Goal: Transaction & Acquisition: Purchase product/service

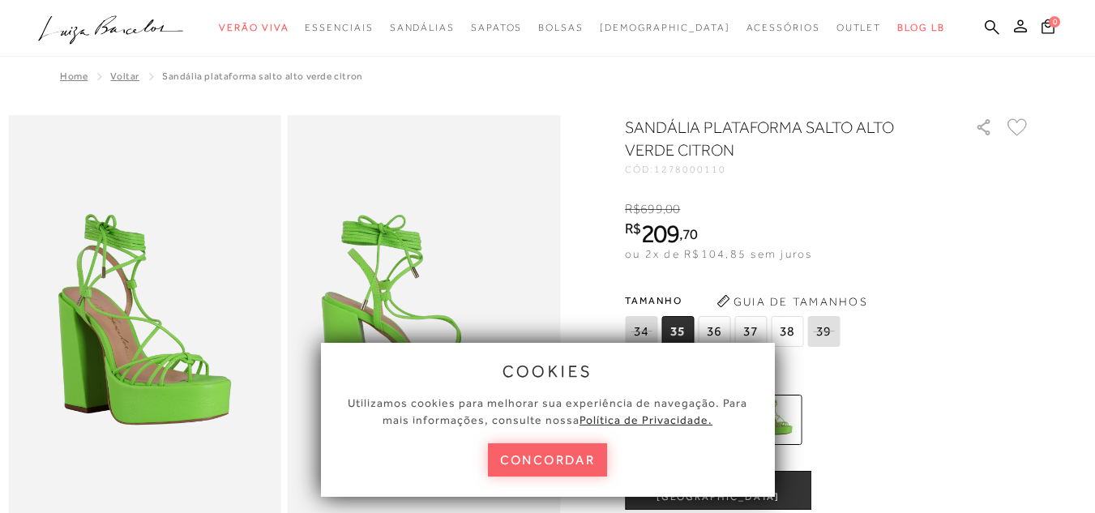
click at [567, 457] on button "concordar" at bounding box center [548, 459] width 120 height 33
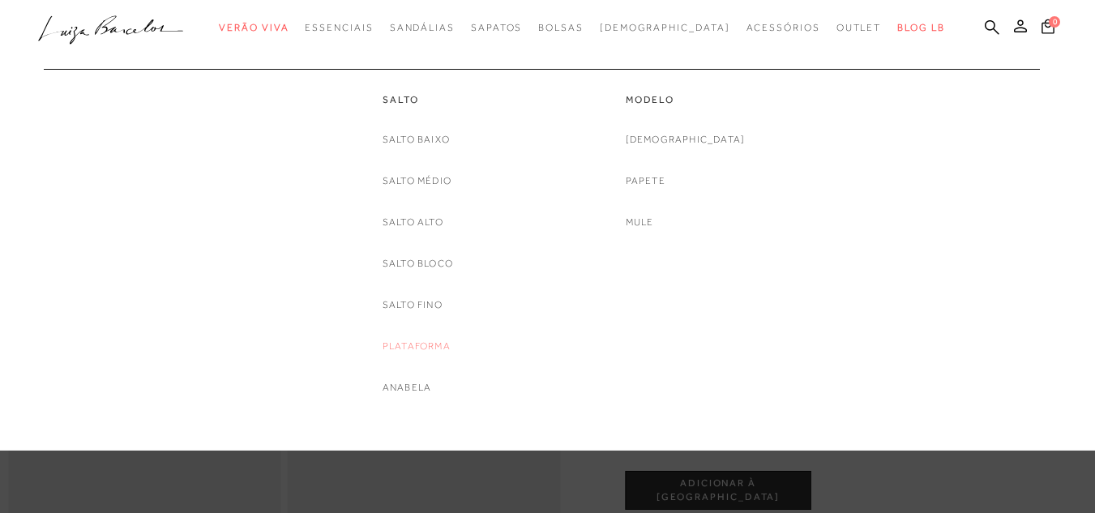
click at [416, 344] on link "Plataforma" at bounding box center [416, 346] width 68 height 17
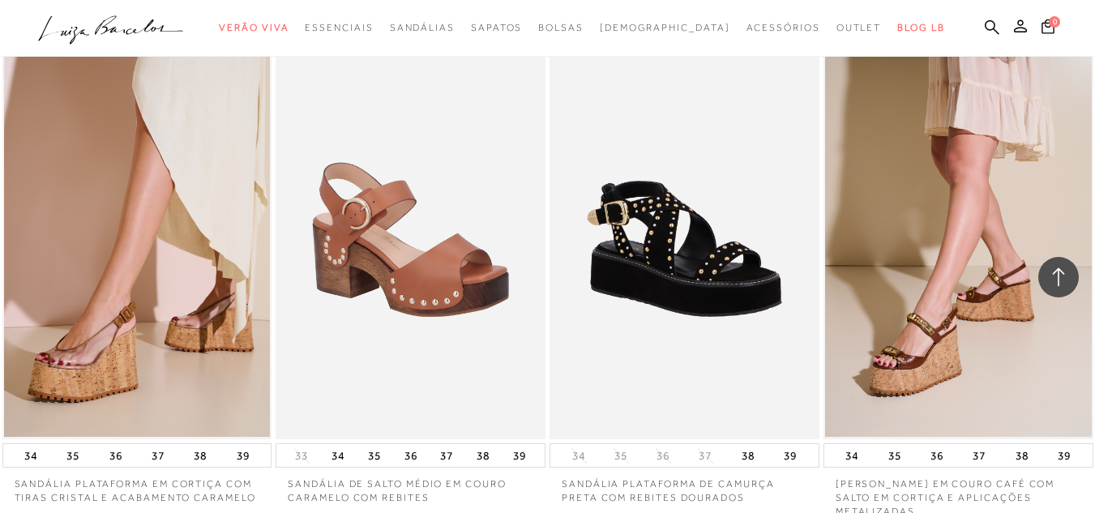
scroll to position [1620, 0]
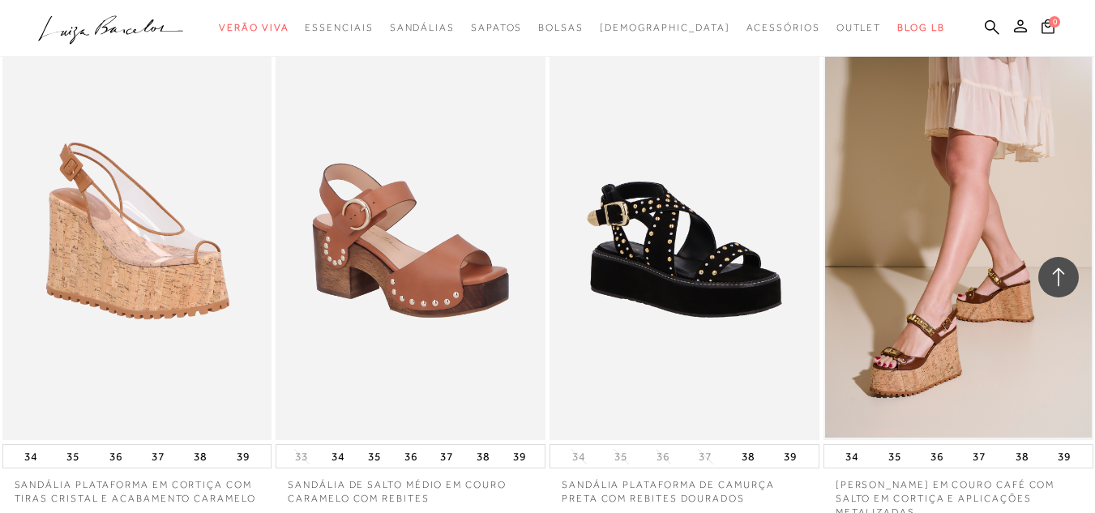
click at [147, 276] on img at bounding box center [138, 238] width 268 height 404
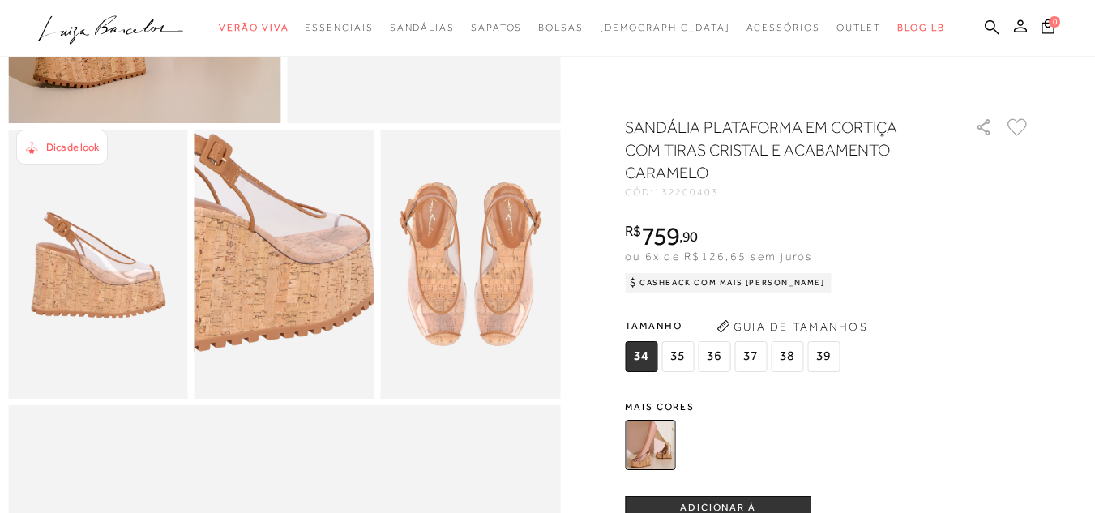
scroll to position [405, 0]
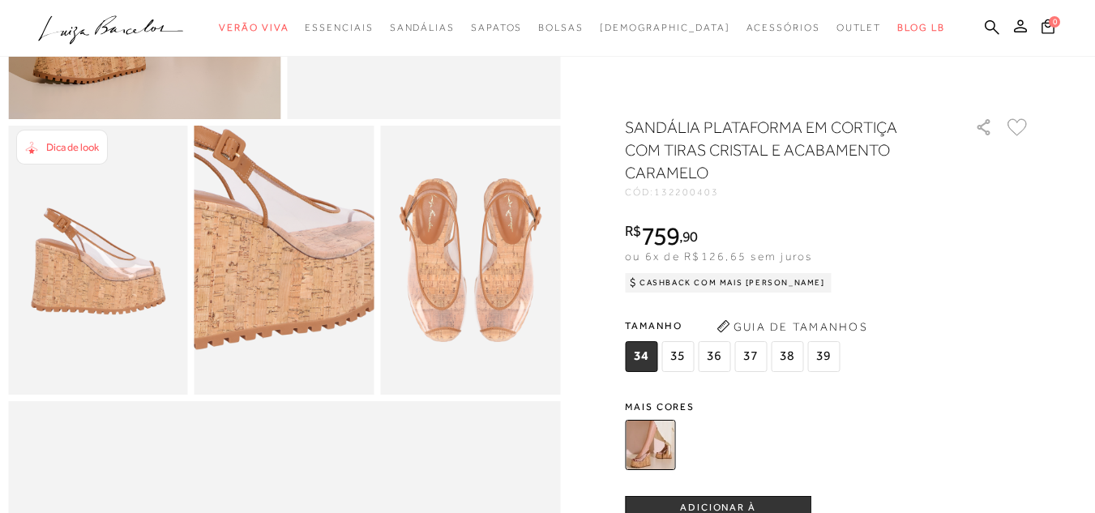
click at [301, 292] on img at bounding box center [267, 241] width 359 height 539
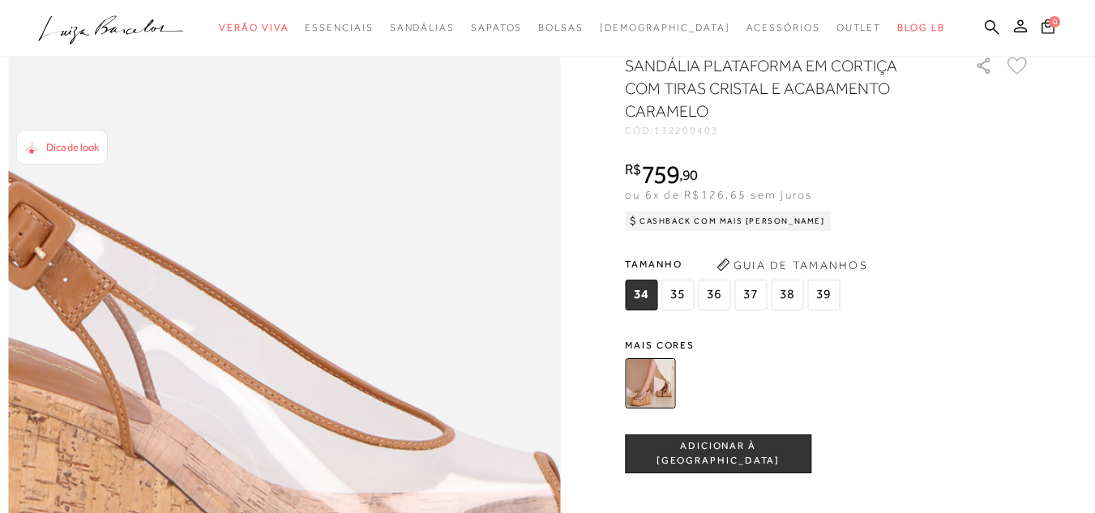
scroll to position [972, 0]
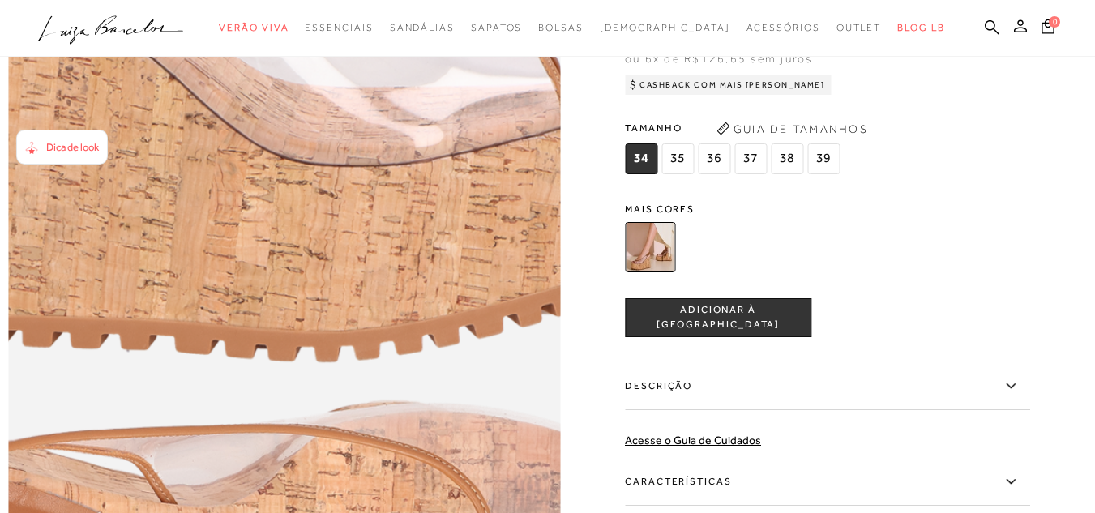
click at [341, 248] on img at bounding box center [234, 265] width 1104 height 1655
